Goal: Book appointment/travel/reservation

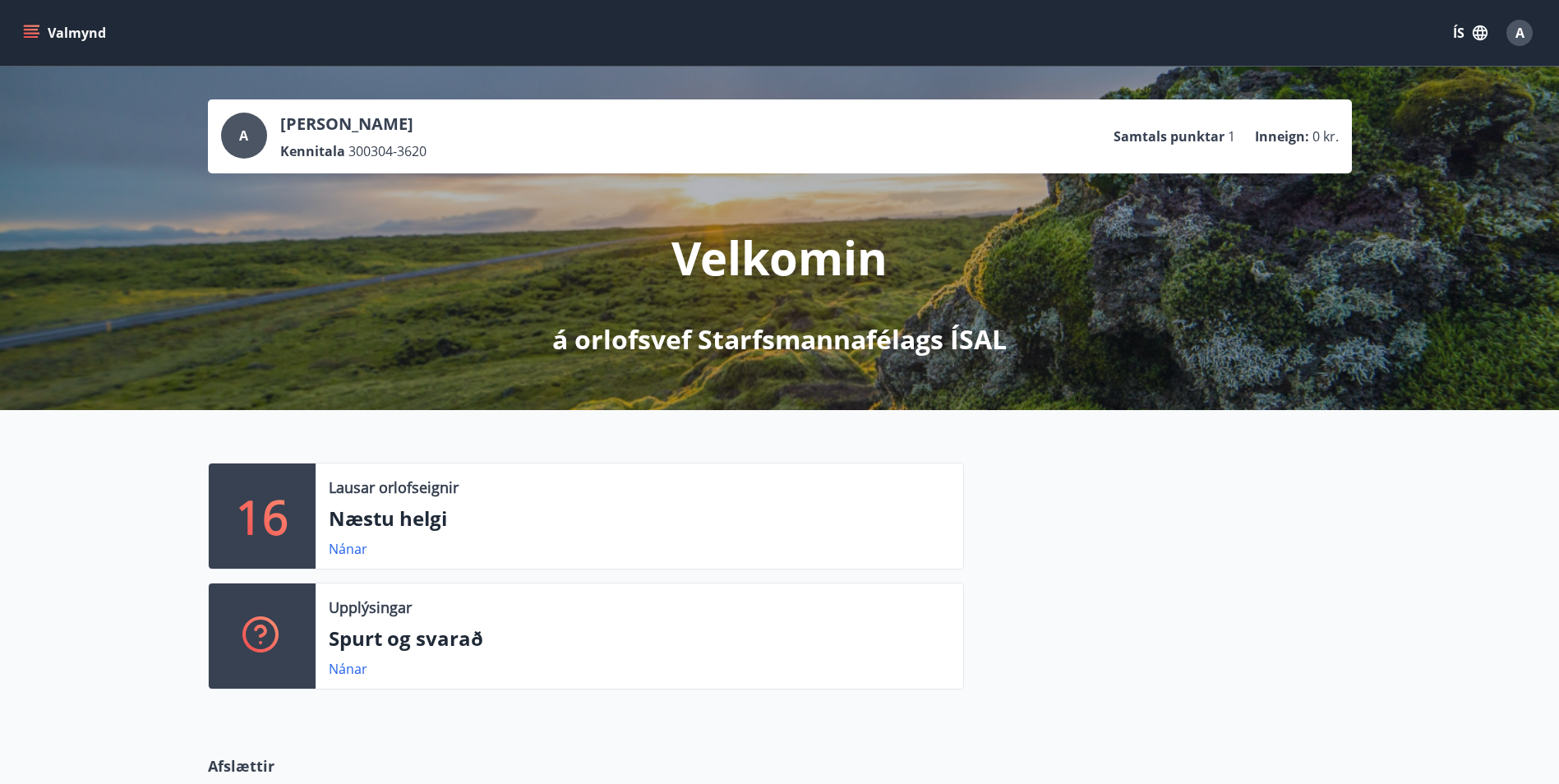
click at [42, 36] on button "Valmynd" at bounding box center [66, 33] width 93 height 29
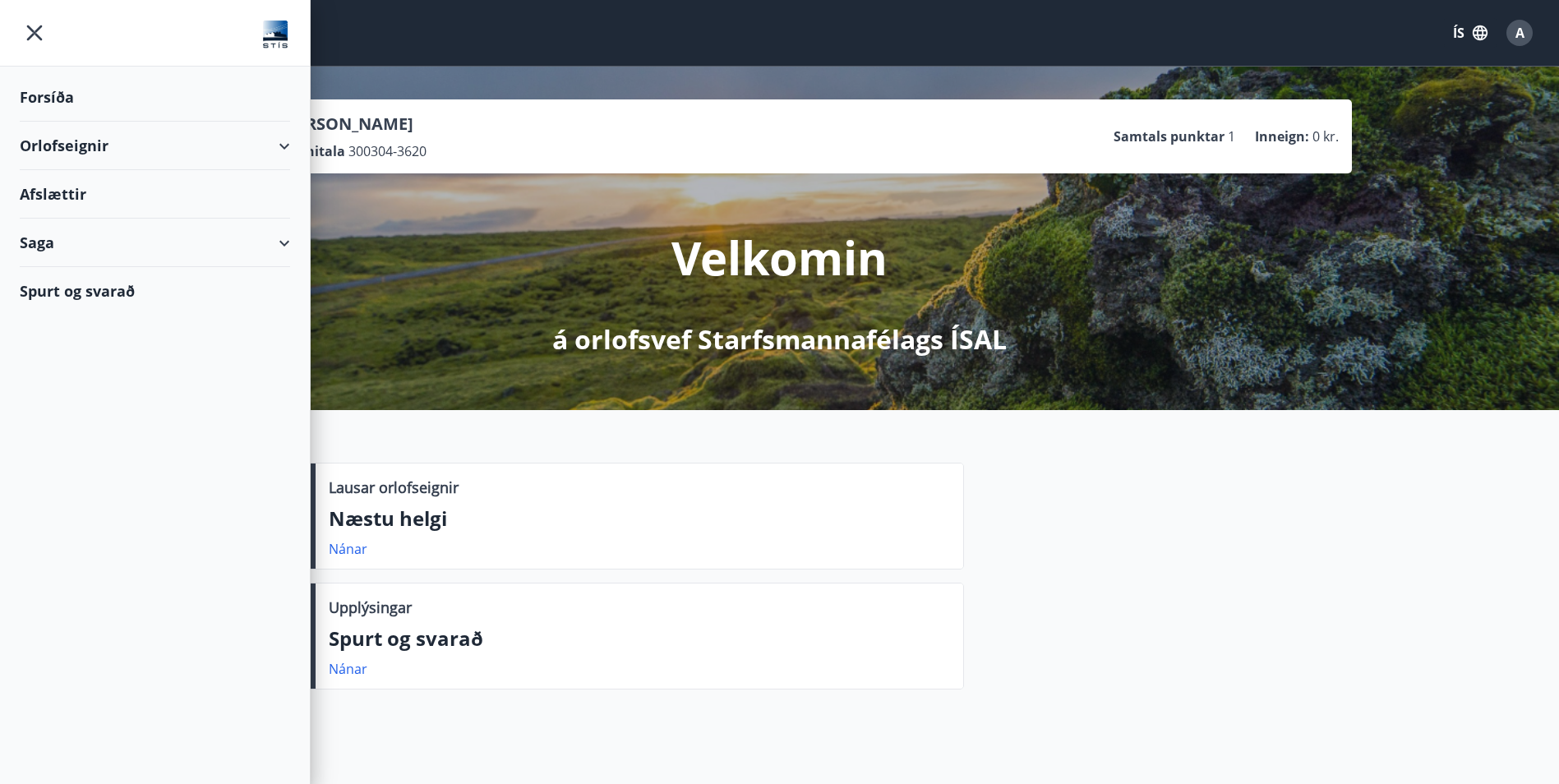
click at [109, 156] on div "Orlofseignir" at bounding box center [155, 146] width 271 height 48
click at [86, 189] on div "Framboð" at bounding box center [154, 187] width 244 height 34
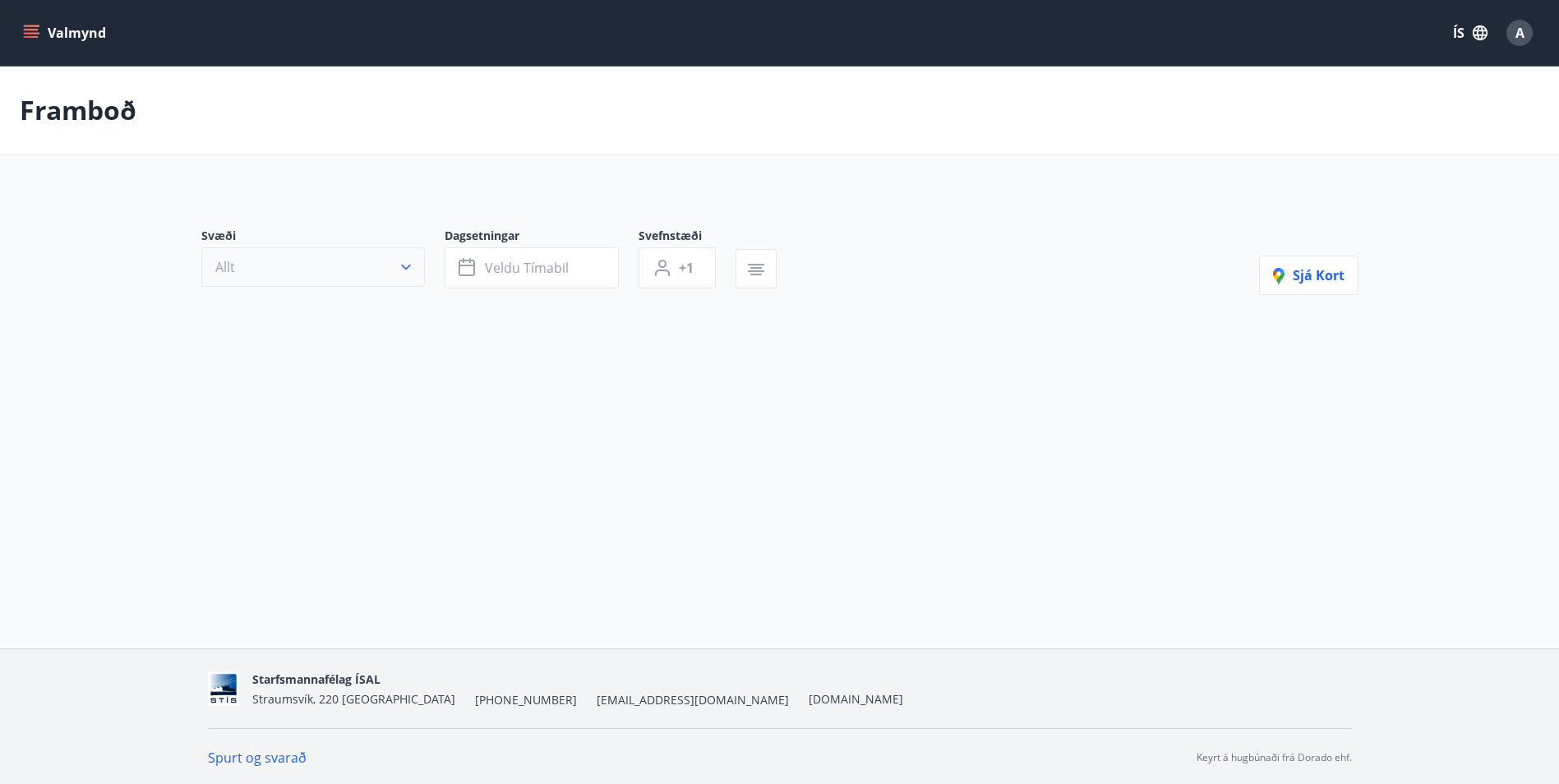
click at [352, 276] on button "Allt" at bounding box center [313, 266] width 224 height 39
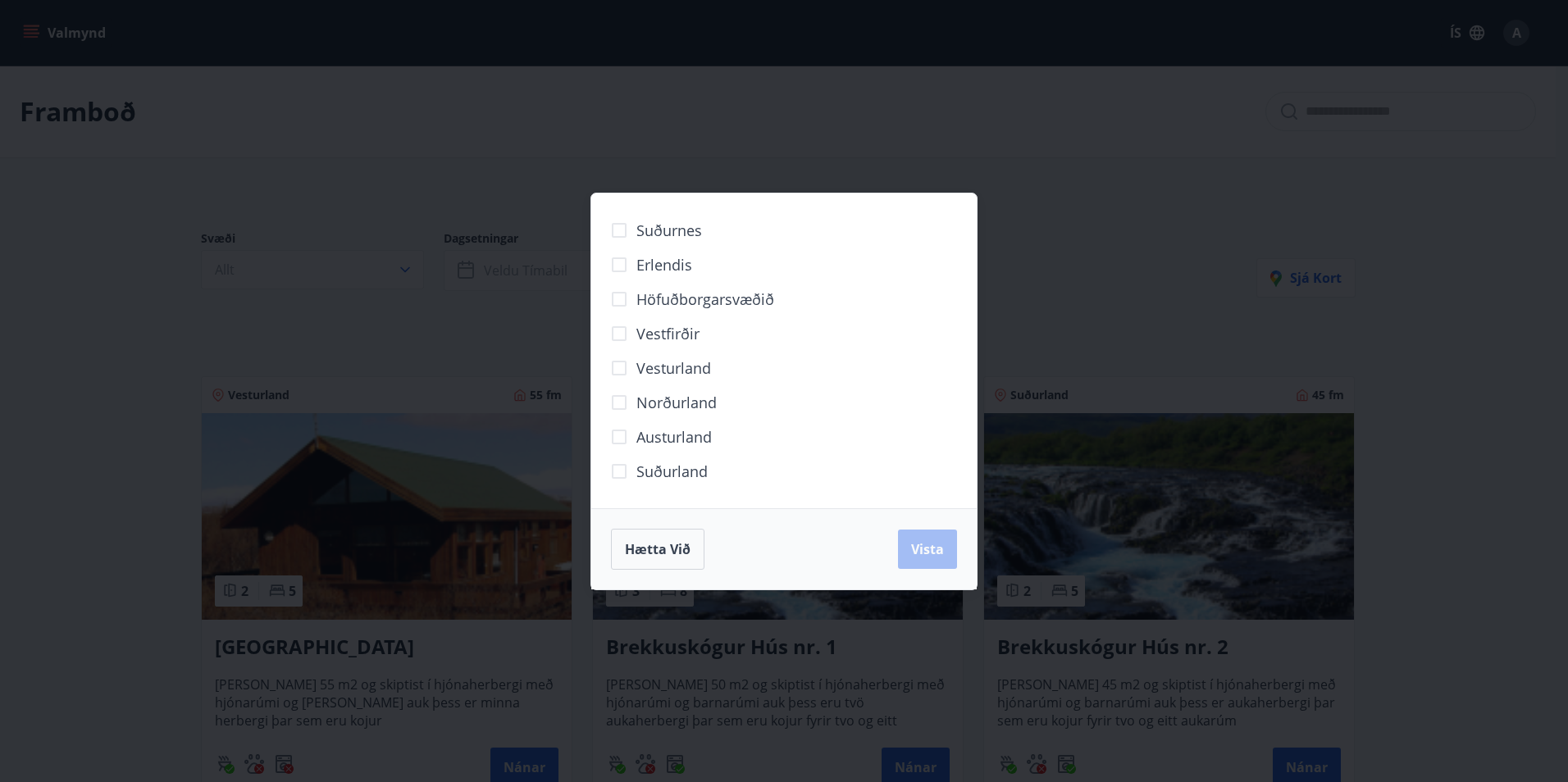
click at [448, 382] on div "Suðurnes Erlendis Höfuðborgarsvæðið [GEOGRAPHIC_DATA] [GEOGRAPHIC_DATA] [GEOGRA…" at bounding box center [784, 391] width 1568 height 782
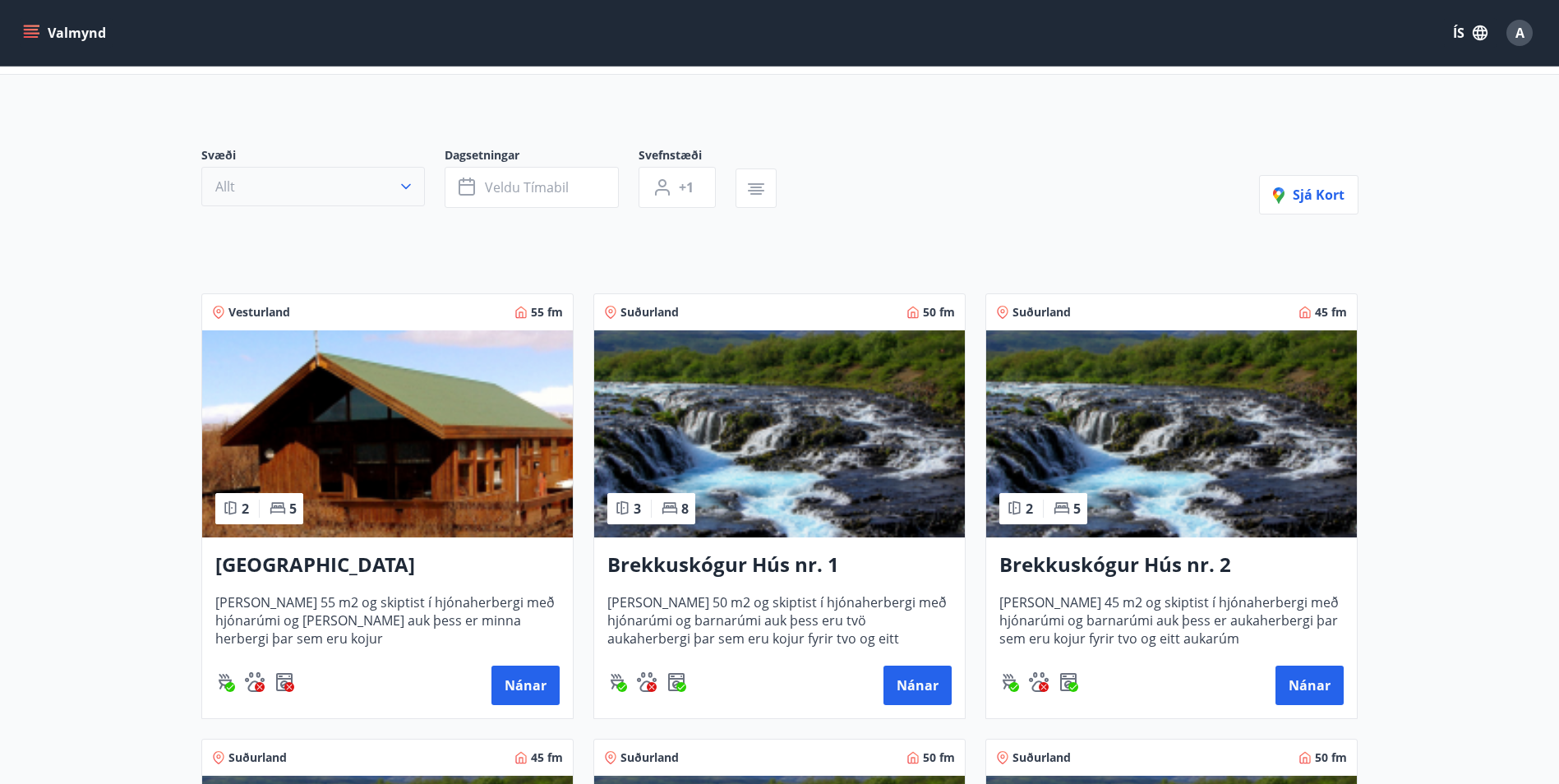
scroll to position [82, 0]
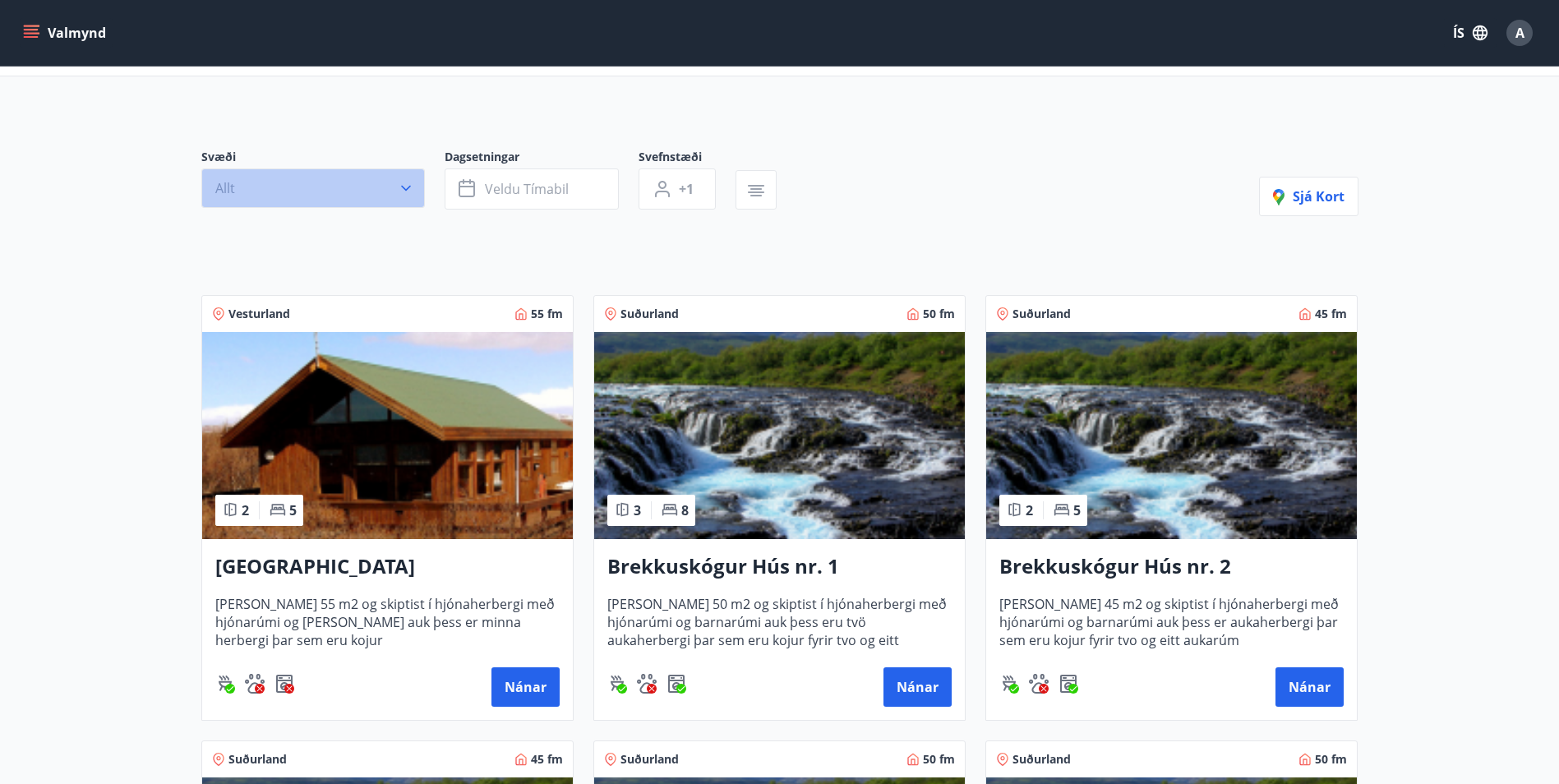
click at [360, 199] on button "Allt" at bounding box center [313, 188] width 224 height 39
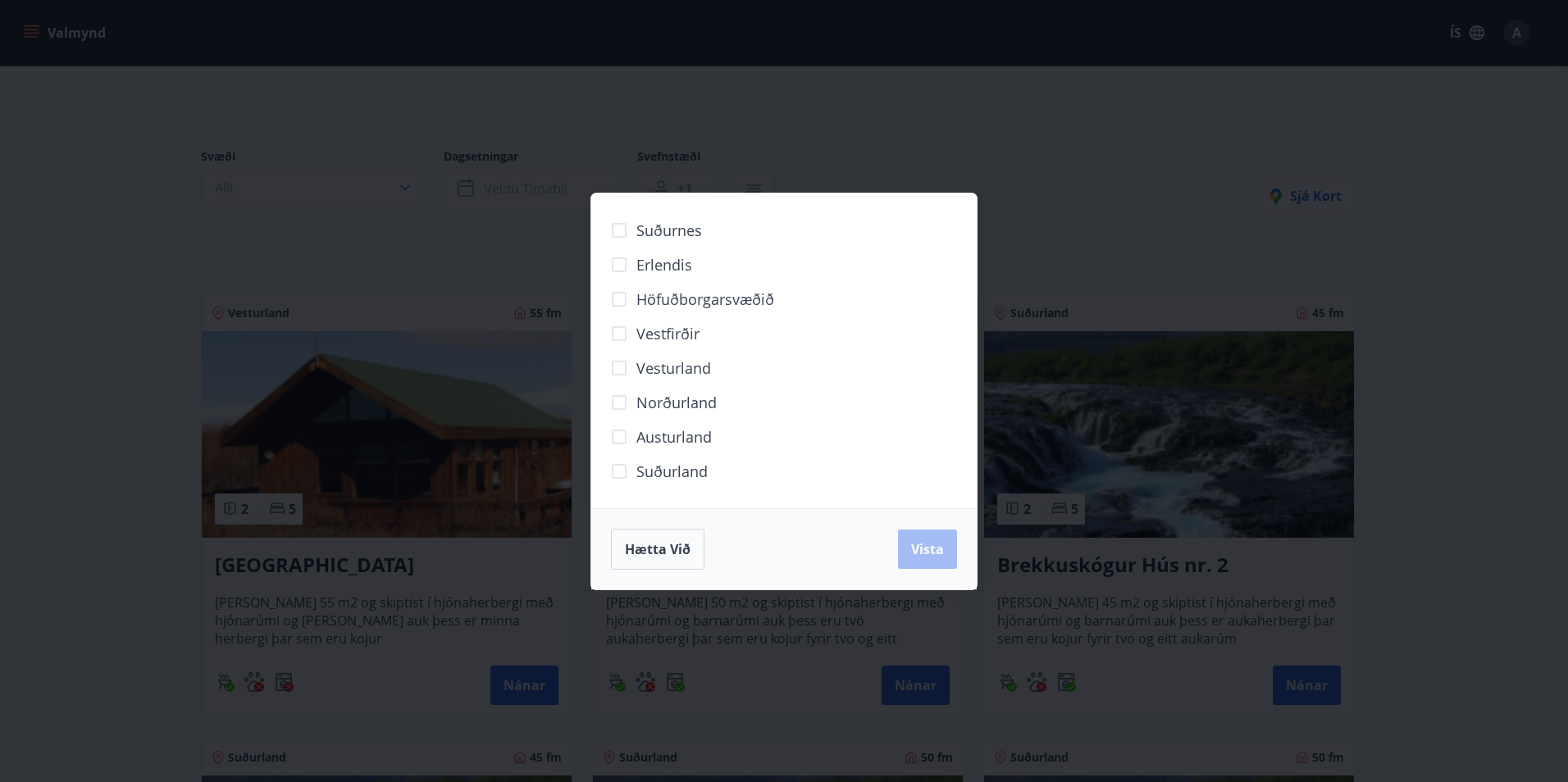
click at [305, 250] on div "Suðurnes Erlendis Höfuðborgarsvæðið [GEOGRAPHIC_DATA] [GEOGRAPHIC_DATA] [GEOGRA…" at bounding box center [784, 391] width 1568 height 782
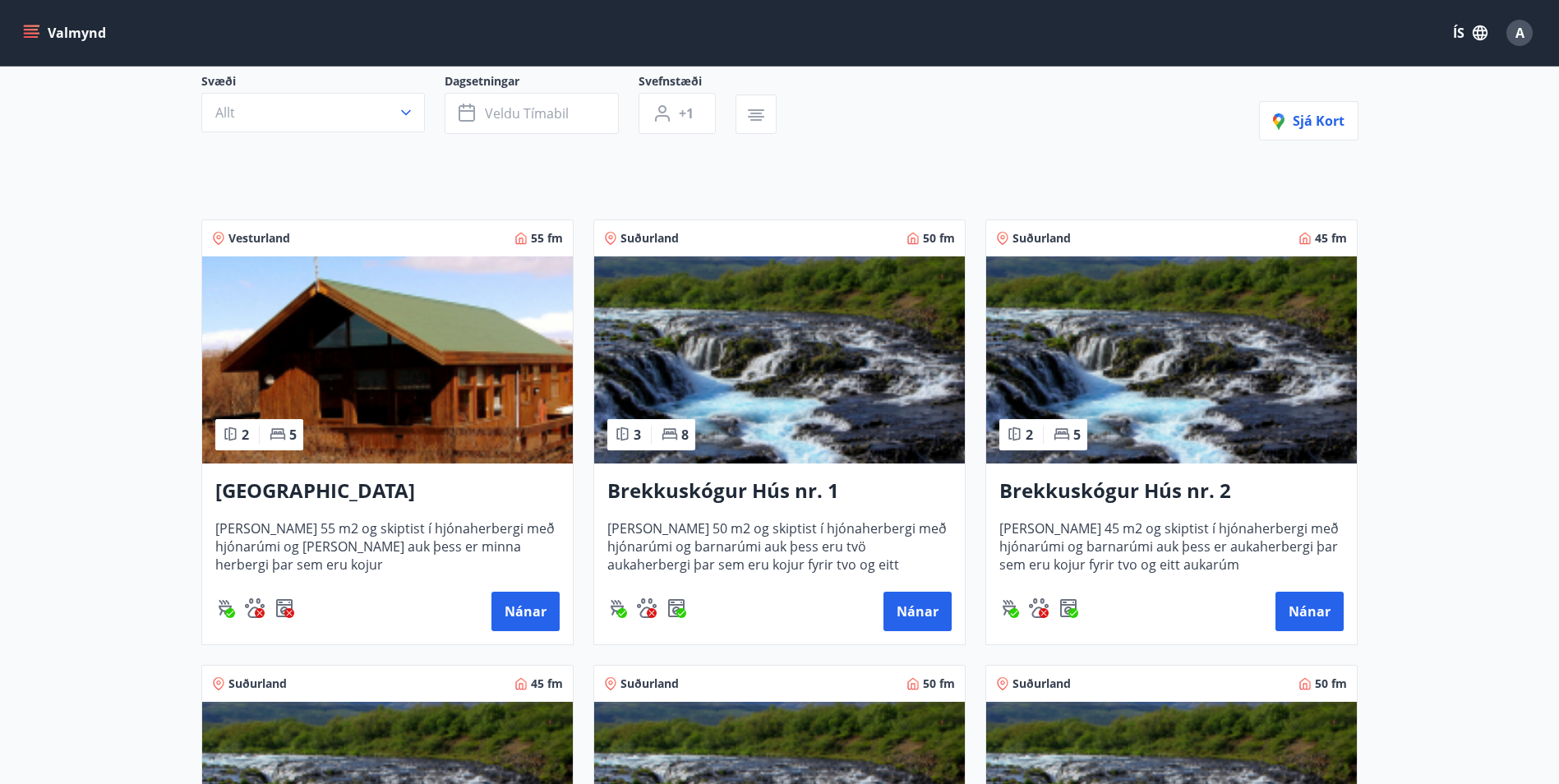
scroll to position [246, 0]
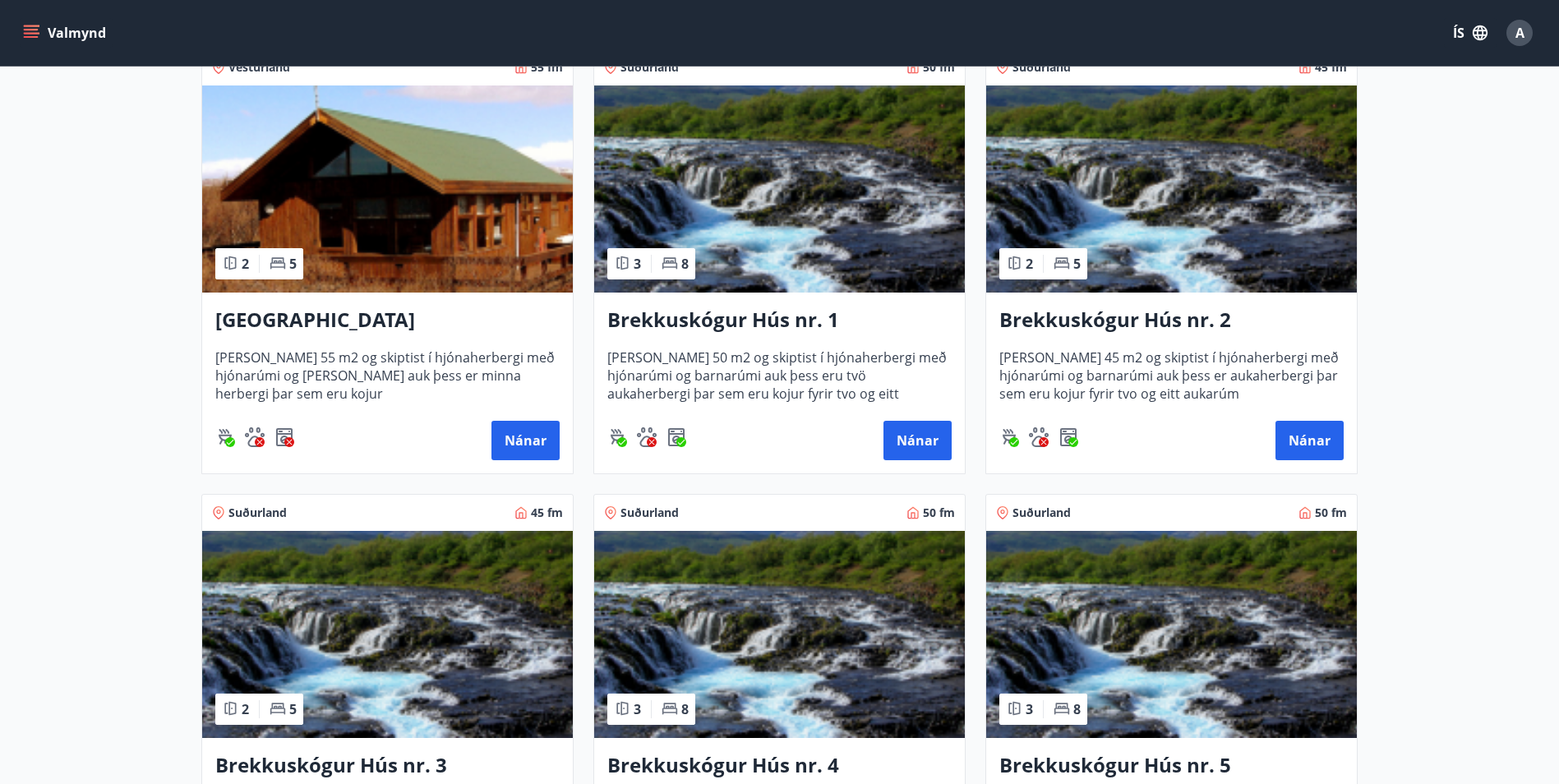
click at [306, 314] on h3 "[GEOGRAPHIC_DATA]" at bounding box center [387, 320] width 344 height 29
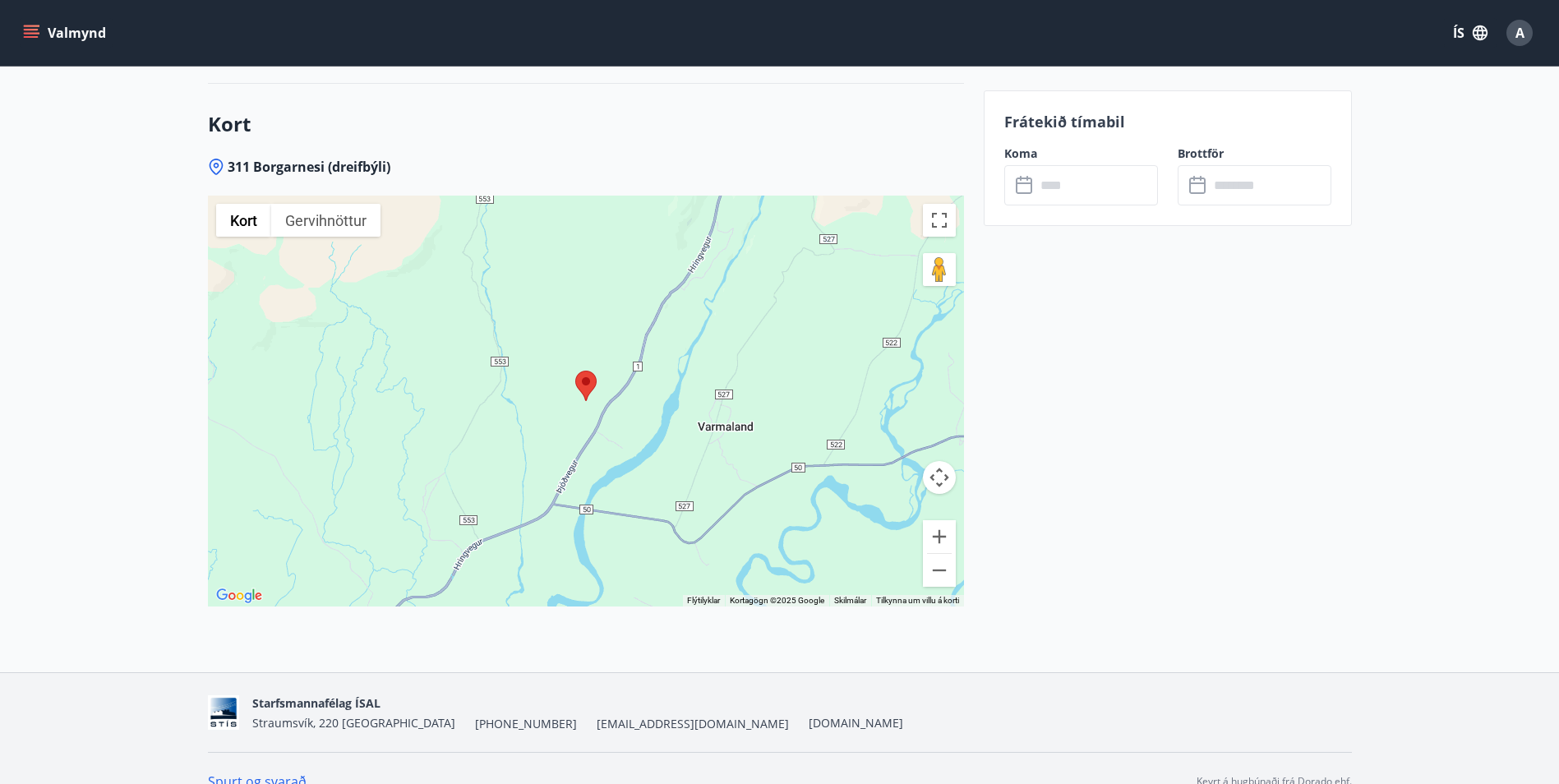
scroll to position [1944, 0]
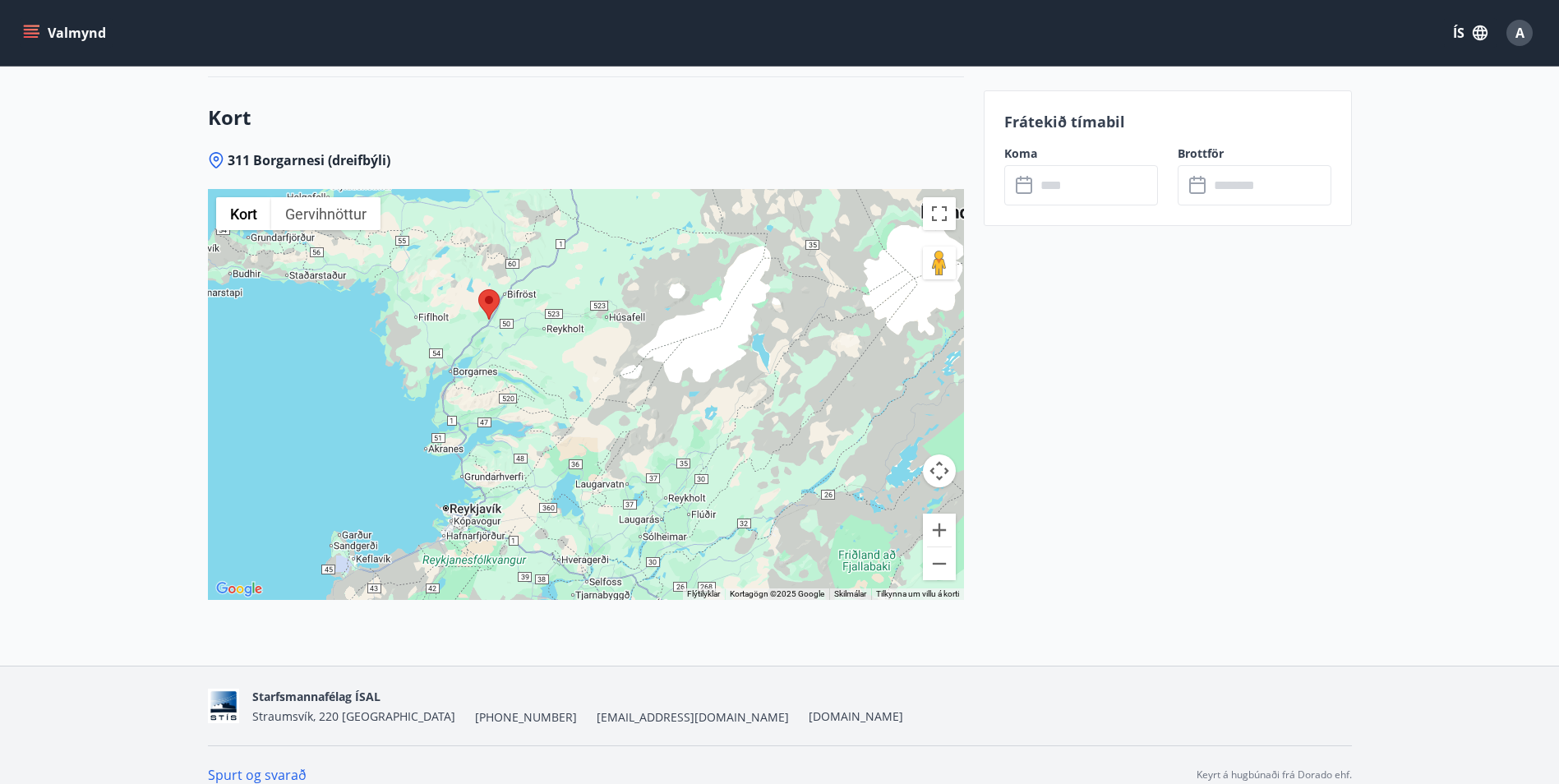
drag, startPoint x: 409, startPoint y: 347, endPoint x: 499, endPoint y: 331, distance: 91.4
click at [499, 331] on div at bounding box center [585, 394] width 756 height 411
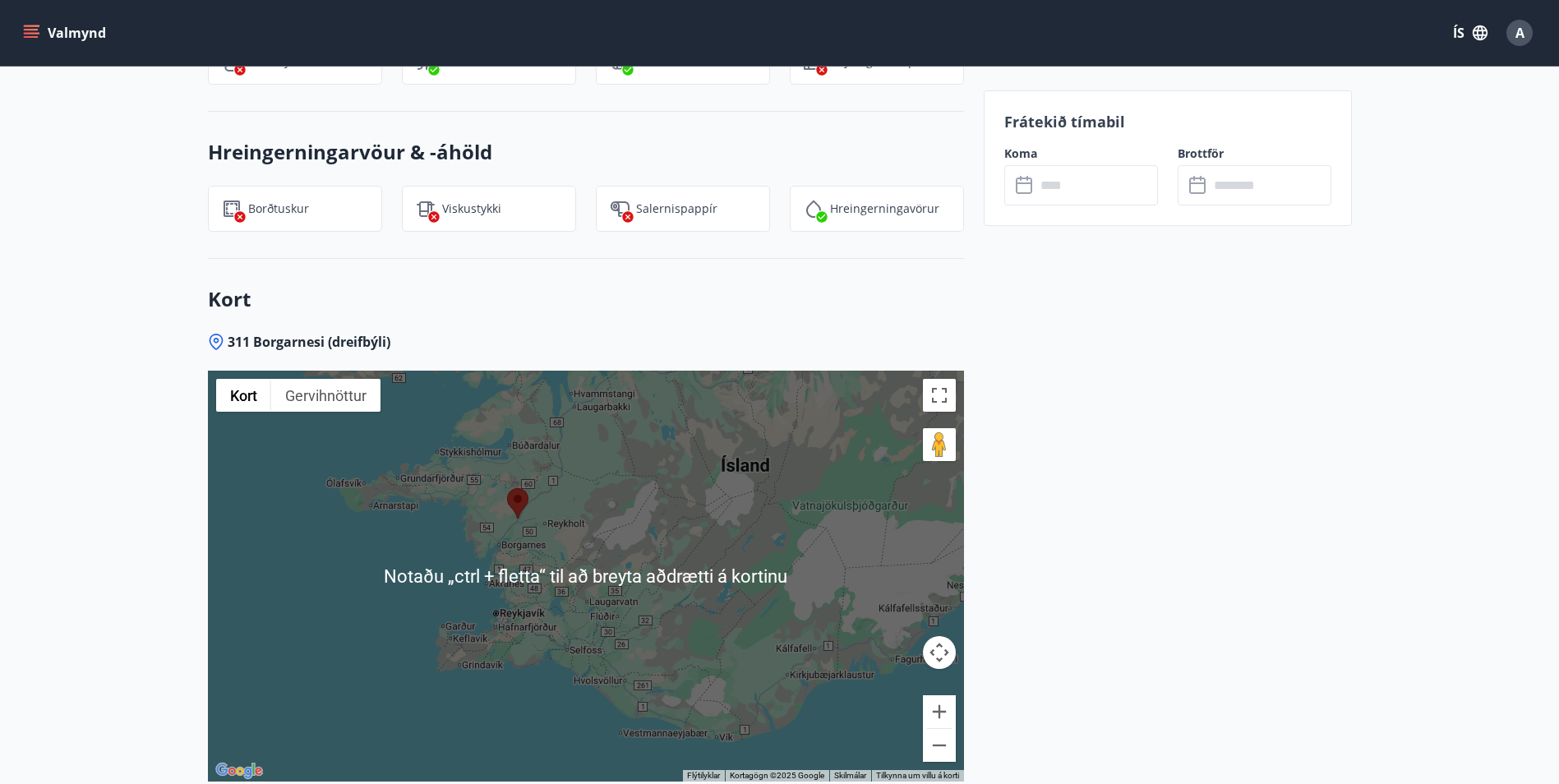
scroll to position [1779, 0]
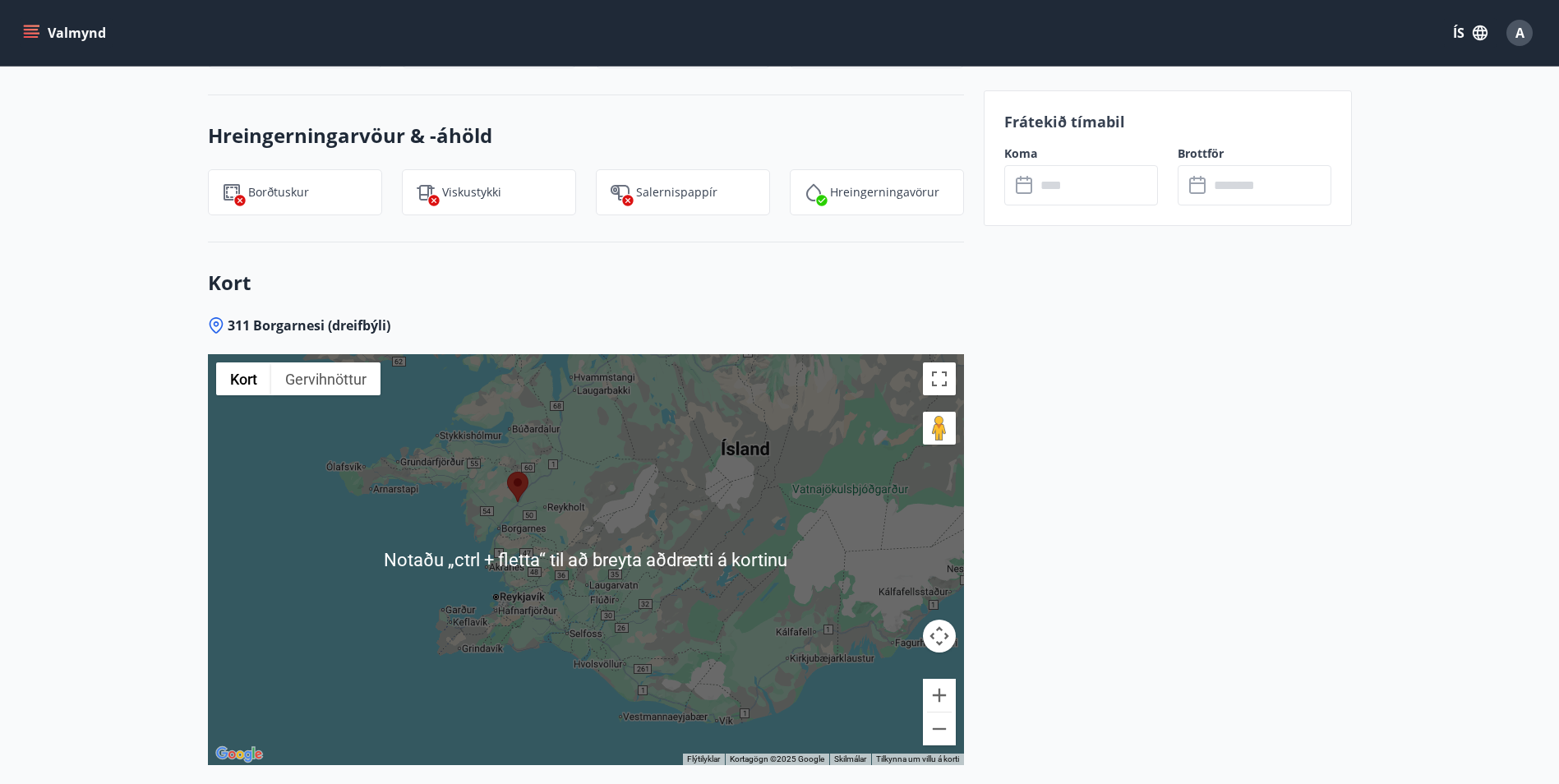
click at [573, 509] on div at bounding box center [585, 559] width 756 height 411
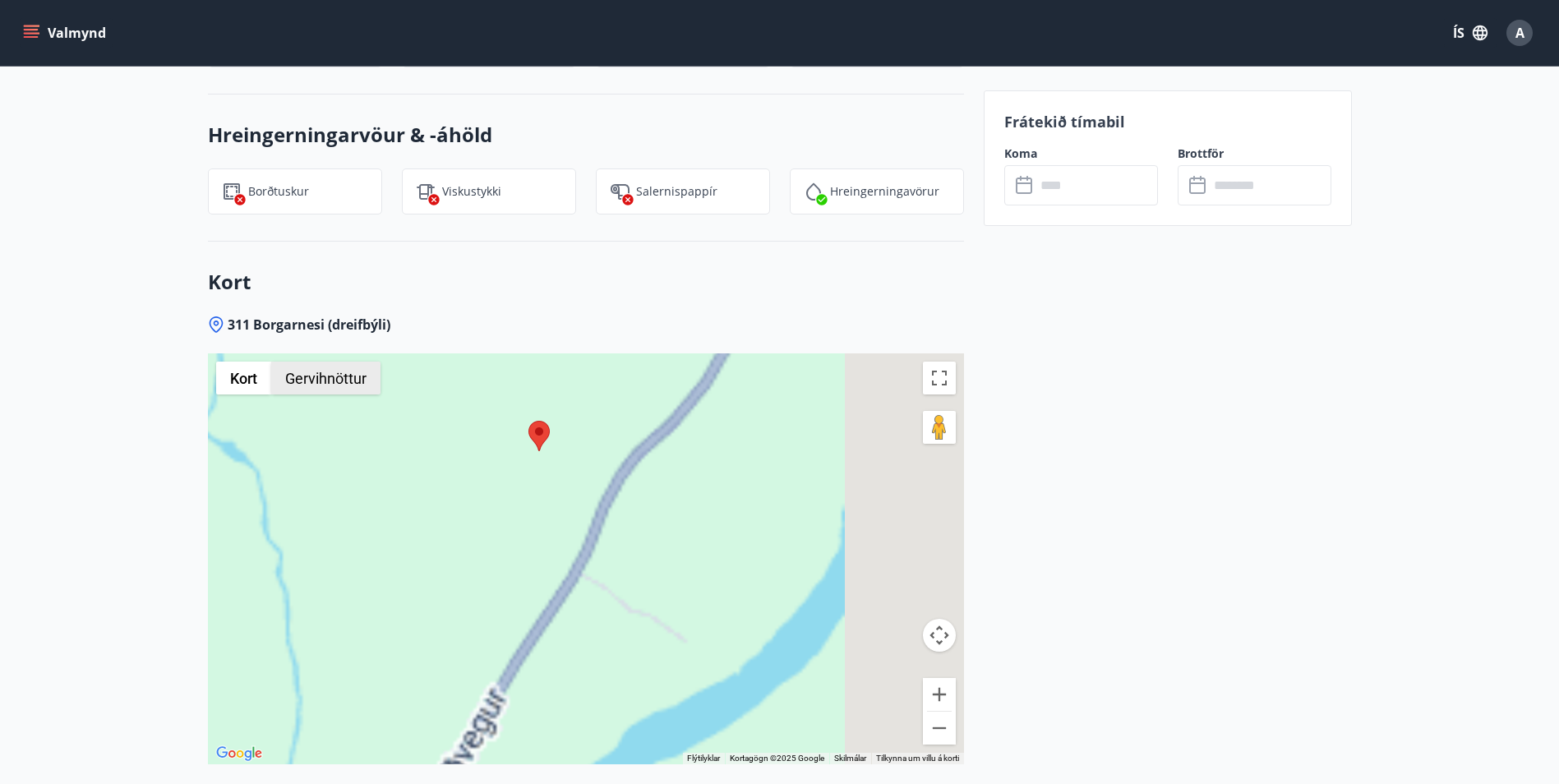
click at [357, 362] on button "Gervihnöttur" at bounding box center [326, 377] width 109 height 33
click at [341, 401] on label "Merkingar" at bounding box center [340, 409] width 67 height 18
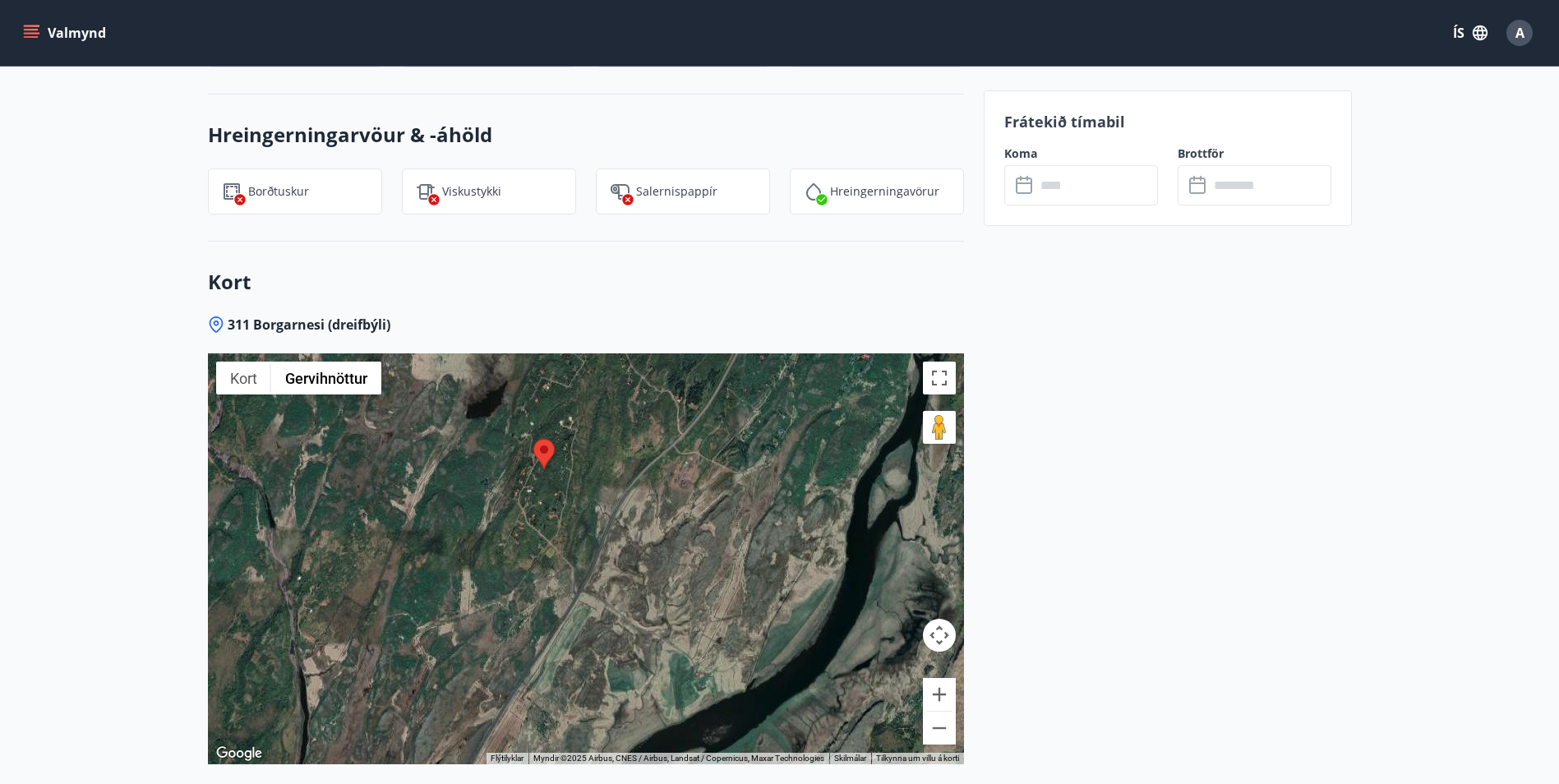
click at [523, 455] on div at bounding box center [585, 559] width 756 height 411
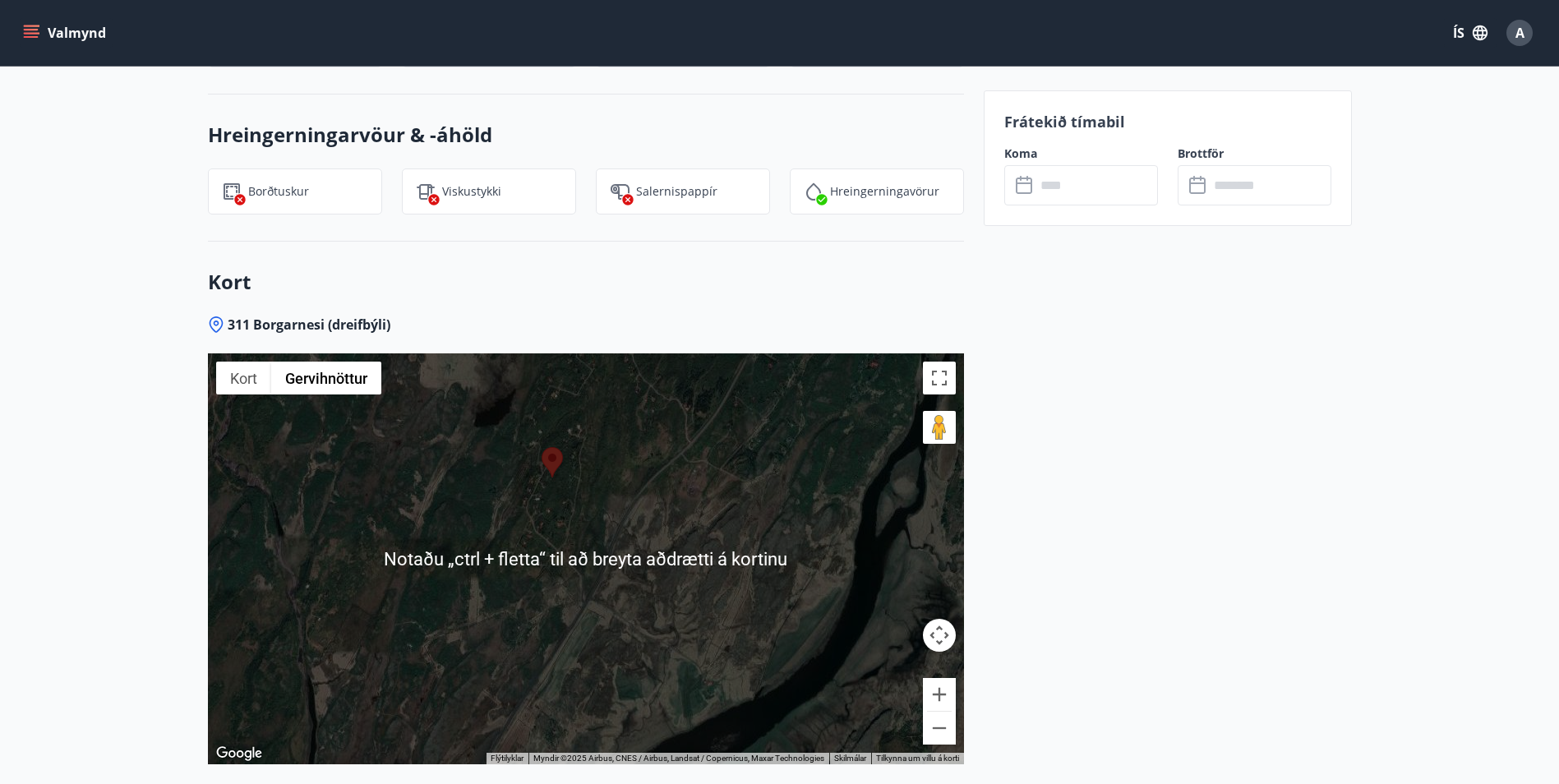
scroll to position [1861, 0]
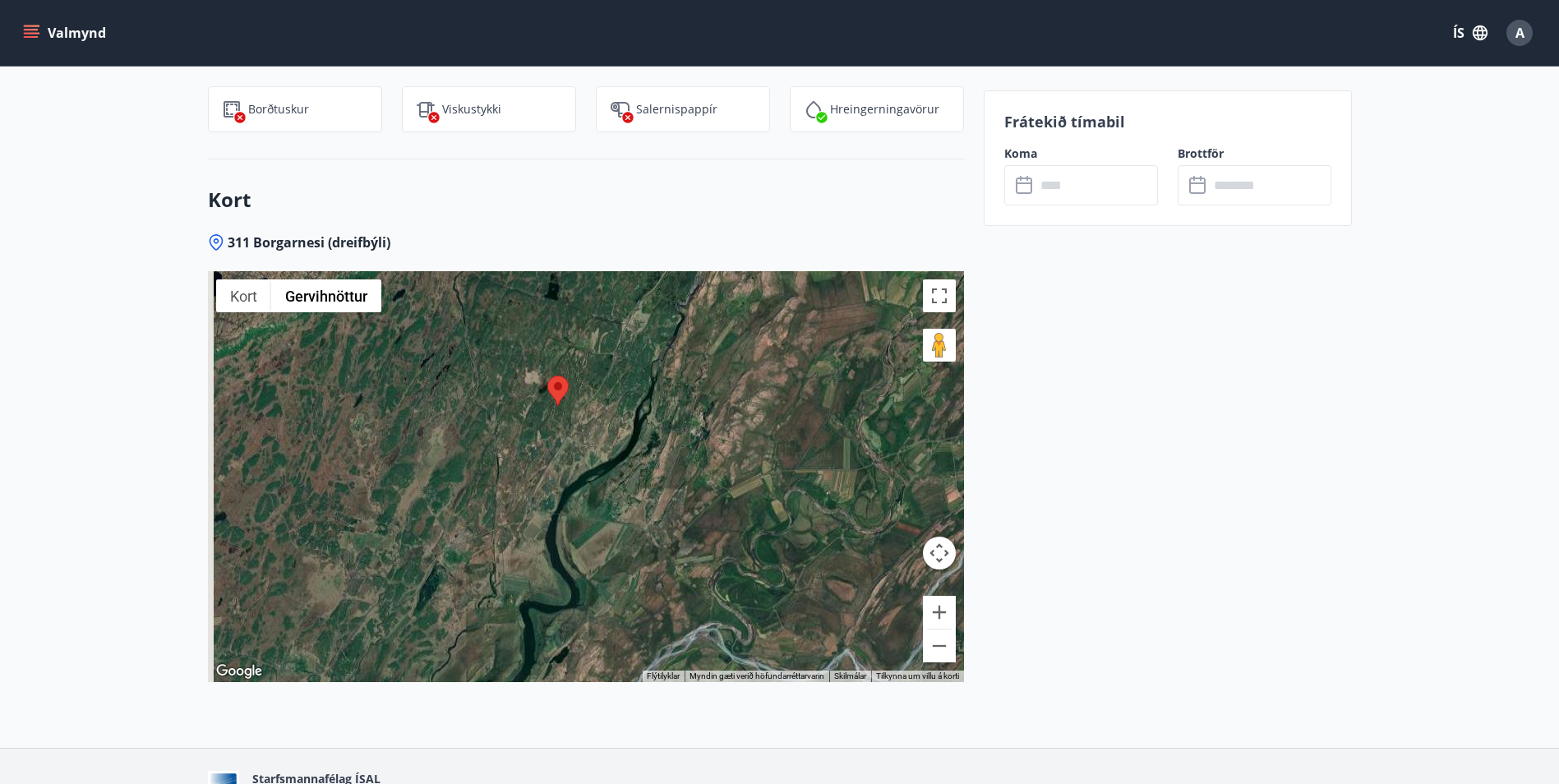
drag, startPoint x: 520, startPoint y: 454, endPoint x: 552, endPoint y: 402, distance: 61.1
click at [552, 402] on div at bounding box center [585, 477] width 756 height 411
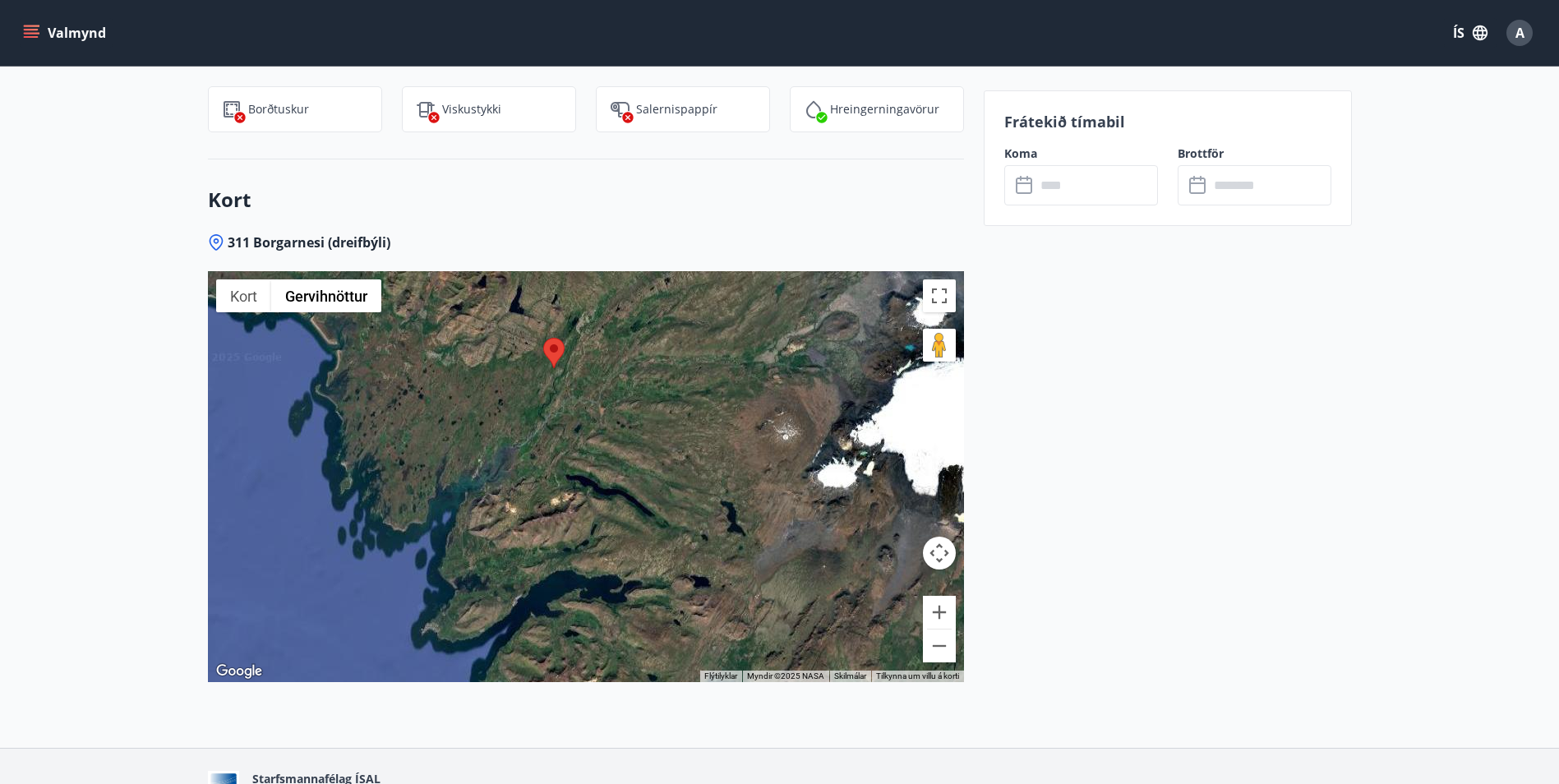
drag, startPoint x: 547, startPoint y: 451, endPoint x: 547, endPoint y: 394, distance: 57.0
click at [547, 394] on div at bounding box center [585, 477] width 756 height 411
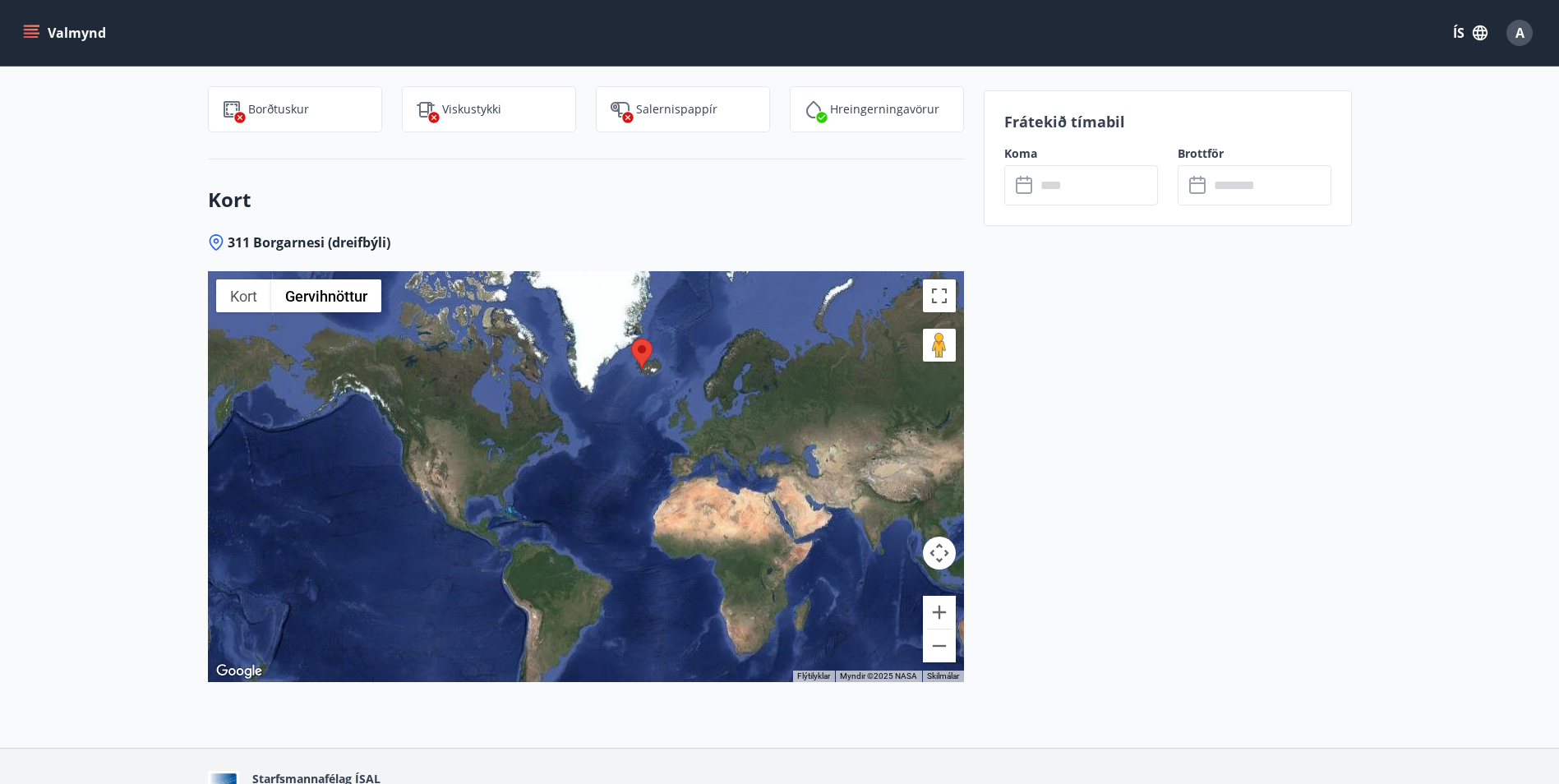
drag, startPoint x: 581, startPoint y: 392, endPoint x: 651, endPoint y: 339, distance: 87.8
click at [651, 339] on img at bounding box center [642, 353] width 22 height 30
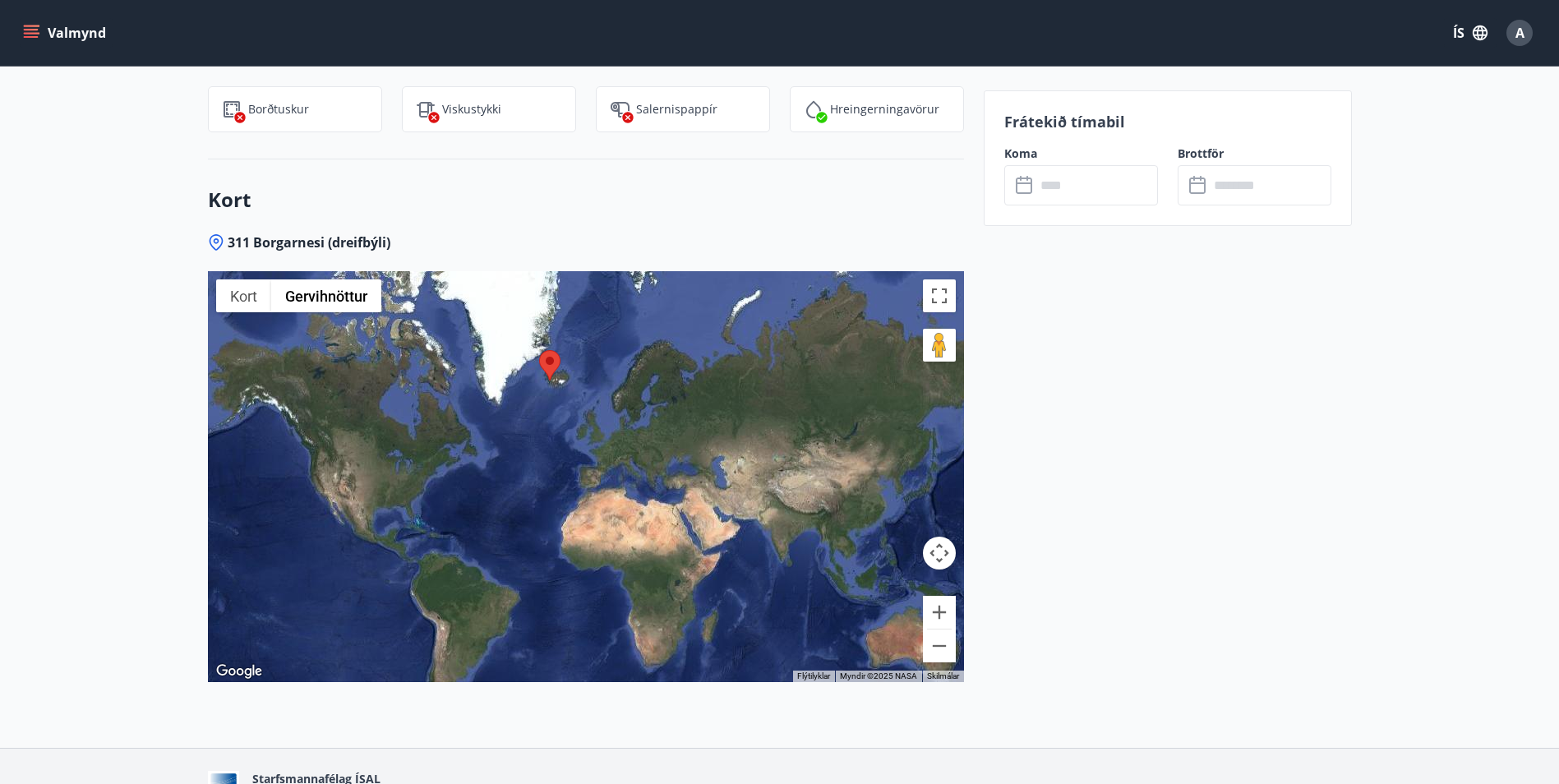
drag, startPoint x: 608, startPoint y: 383, endPoint x: 518, endPoint y: 387, distance: 90.1
click at [518, 387] on div at bounding box center [585, 477] width 756 height 411
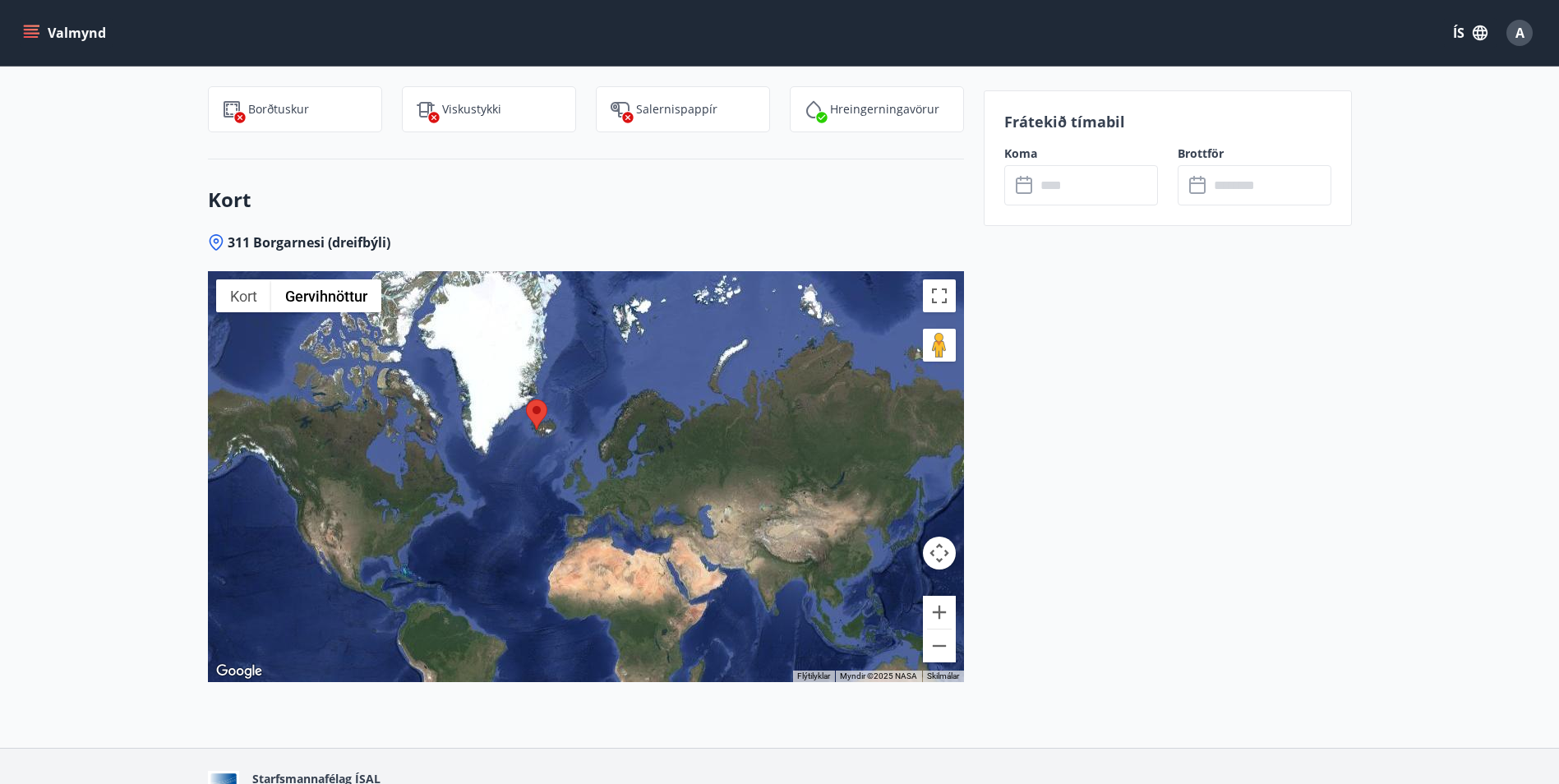
drag, startPoint x: 604, startPoint y: 399, endPoint x: 587, endPoint y: 435, distance: 39.8
click at [587, 438] on div at bounding box center [585, 477] width 756 height 411
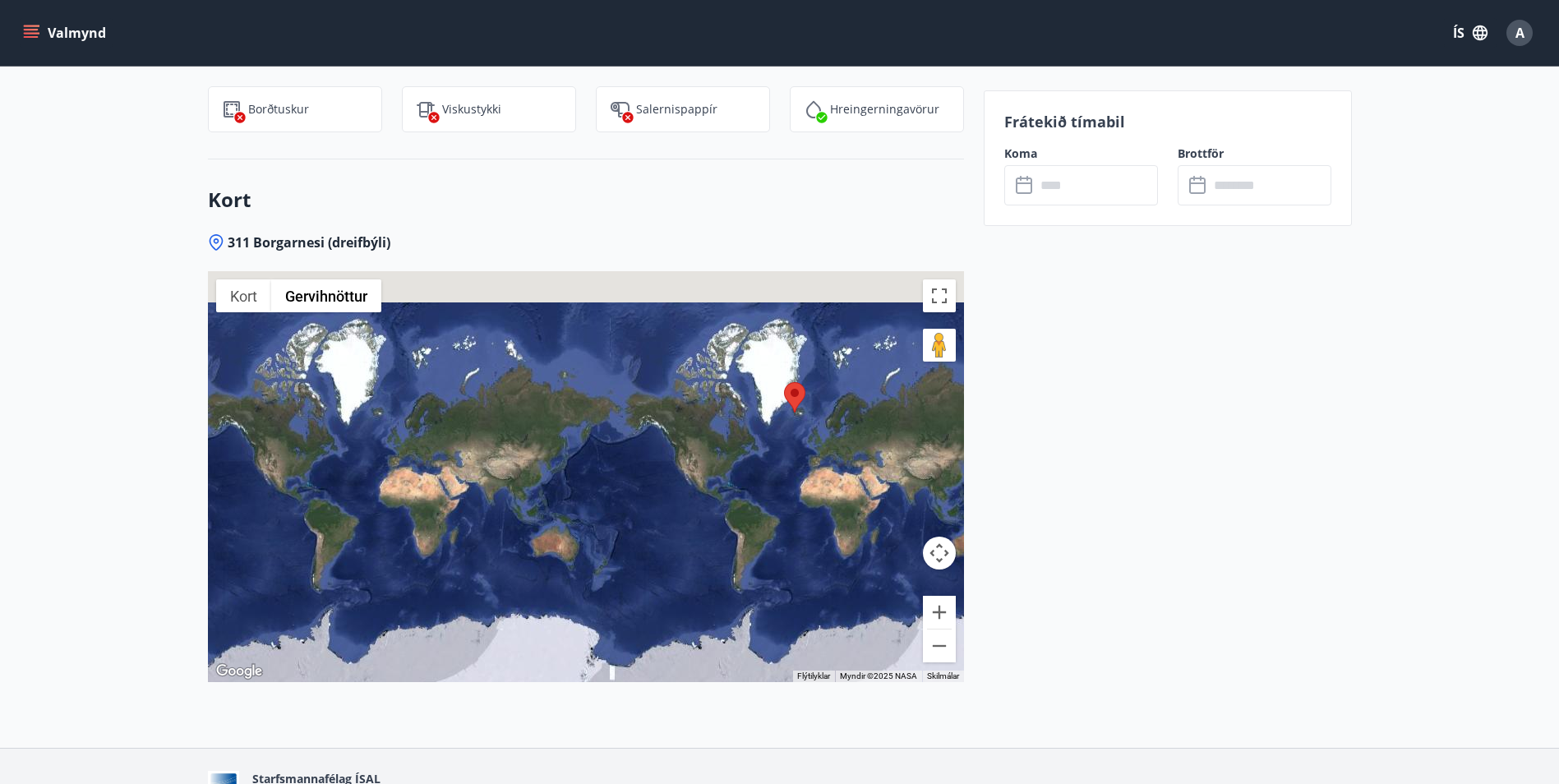
drag, startPoint x: 582, startPoint y: 415, endPoint x: 395, endPoint y: 433, distance: 187.9
click at [395, 433] on div at bounding box center [585, 477] width 756 height 411
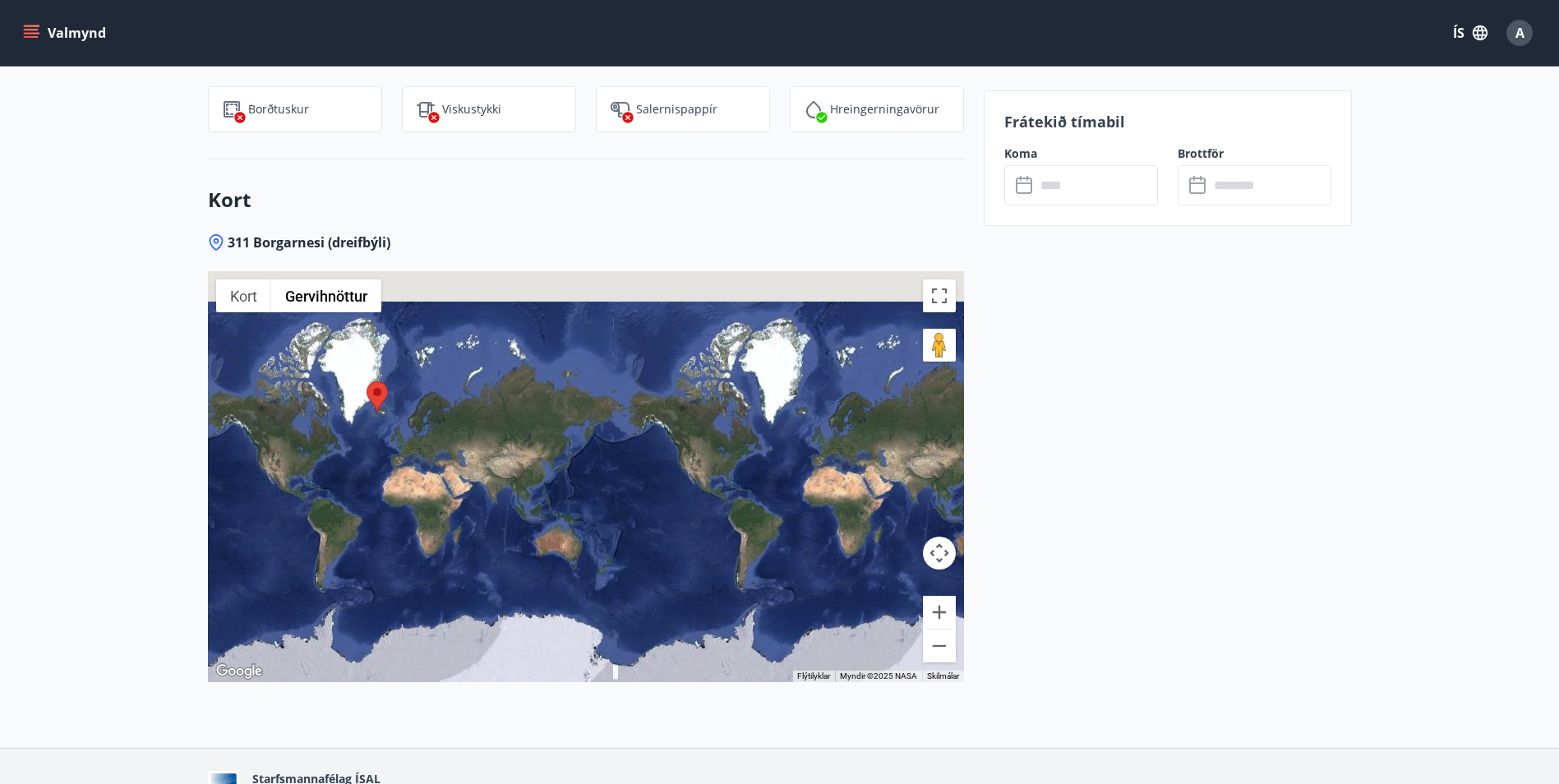
click at [409, 430] on div at bounding box center [585, 477] width 756 height 411
